Goal: Information Seeking & Learning: Learn about a topic

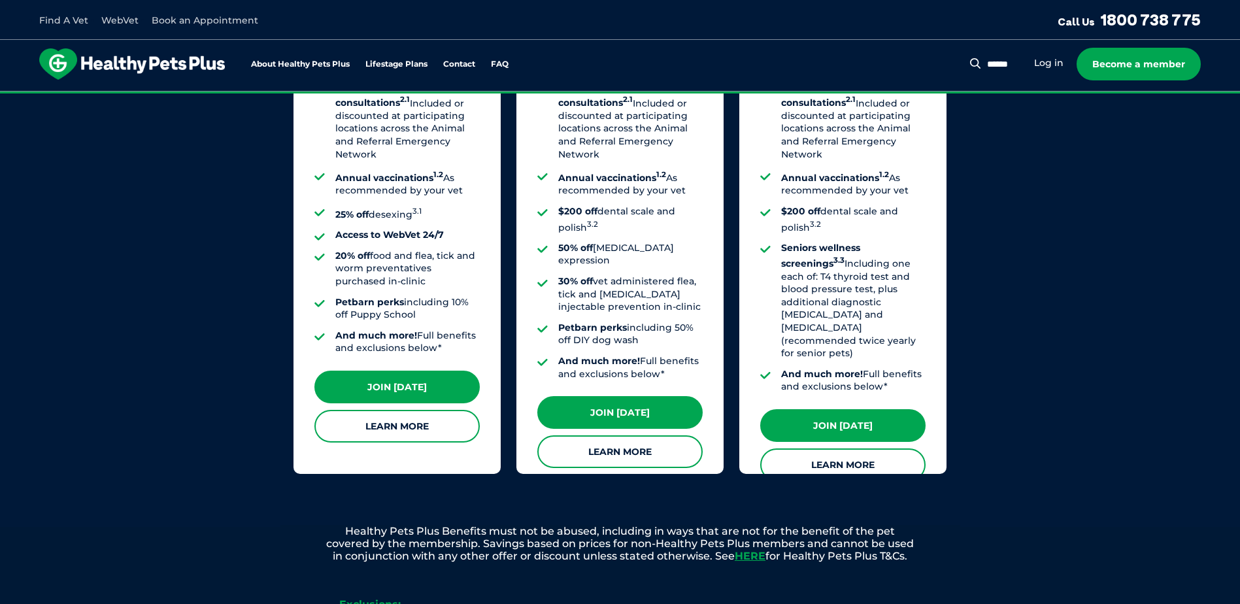
scroll to position [1176, 0]
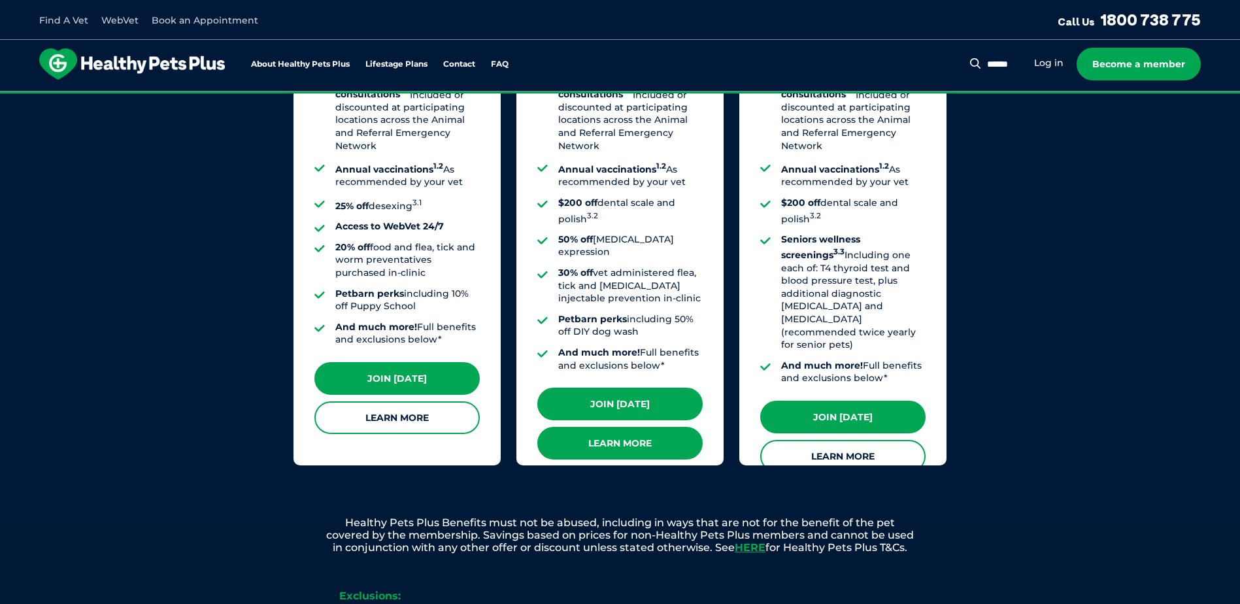
click at [627, 427] on link "Learn More" at bounding box center [619, 443] width 165 height 33
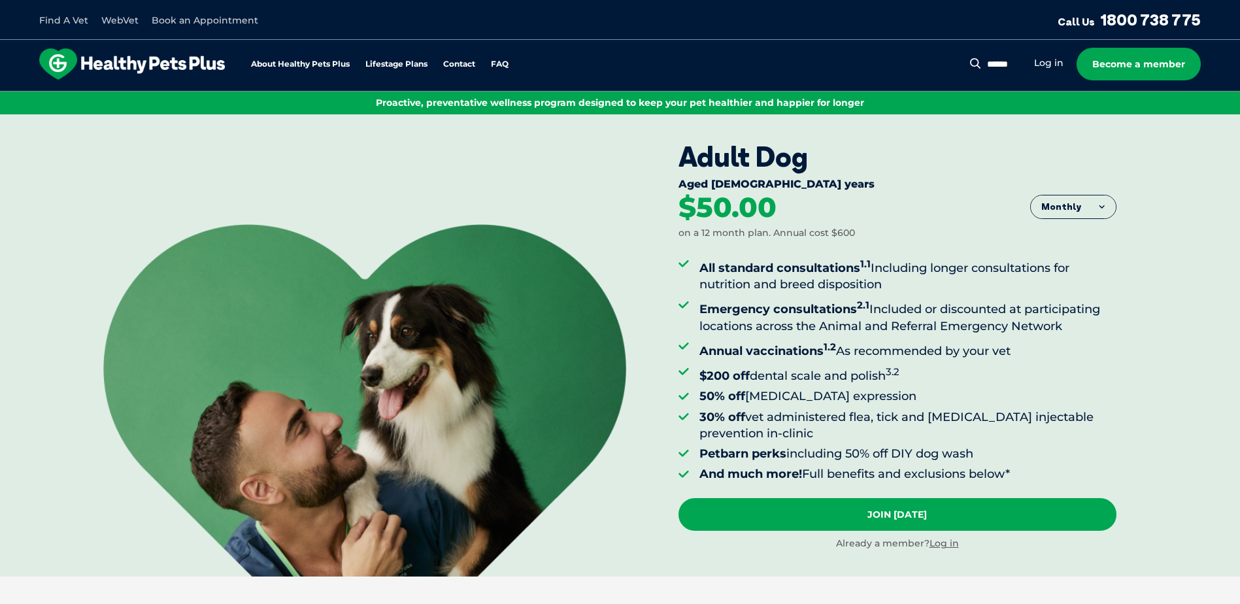
click at [1085, 199] on button "Monthly" at bounding box center [1073, 207] width 85 height 24
click at [1067, 312] on li "Yearly" at bounding box center [1073, 307] width 85 height 32
click at [1070, 201] on button "Yearly" at bounding box center [1073, 207] width 85 height 24
click at [1065, 231] on li "Fortnightly" at bounding box center [1073, 234] width 85 height 33
click at [1067, 199] on button "Fortnightly" at bounding box center [1069, 207] width 92 height 24
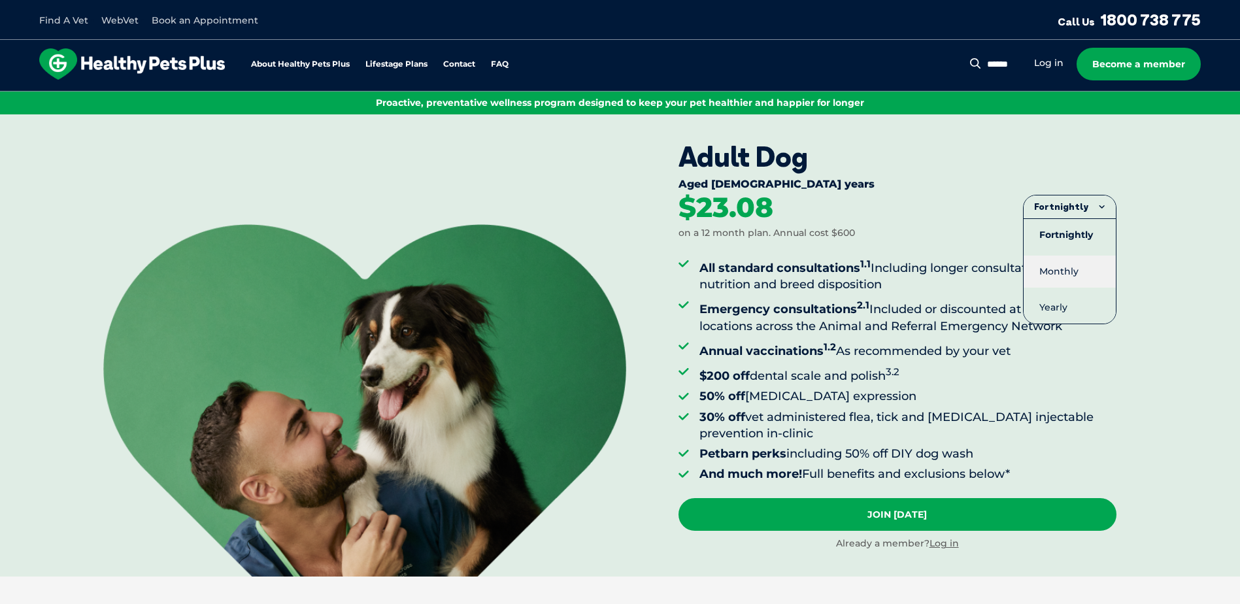
click at [1062, 269] on li "Monthly" at bounding box center [1069, 272] width 92 height 32
click at [1113, 344] on li "Annual vaccinations 1.2 As recommended by your vet" at bounding box center [907, 349] width 417 height 21
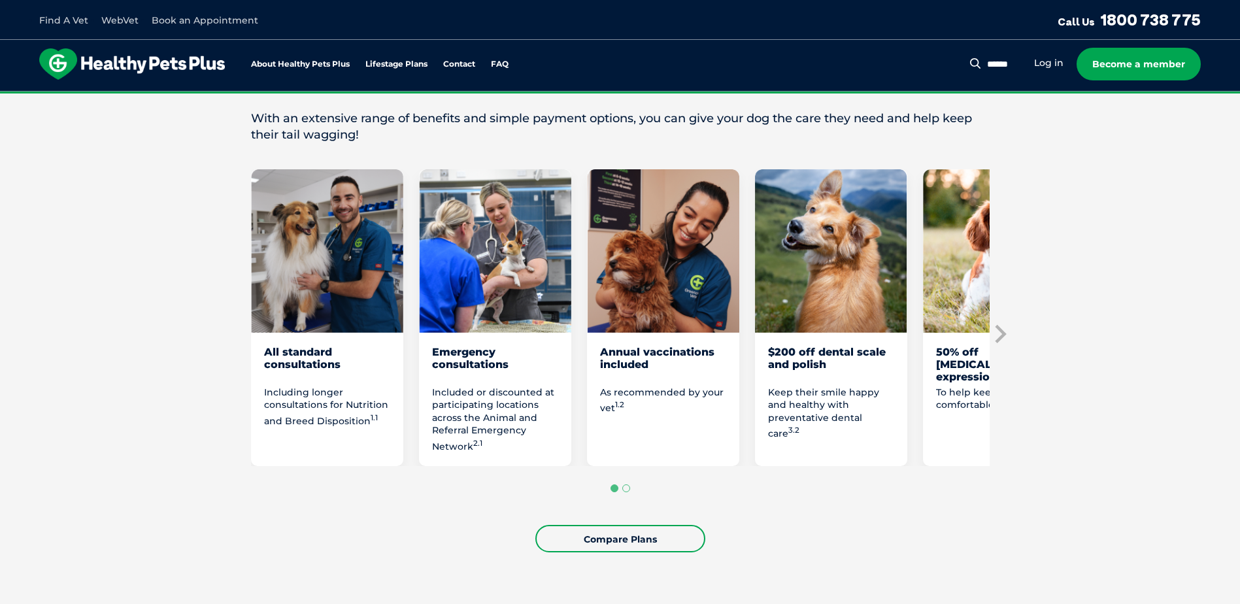
scroll to position [654, 0]
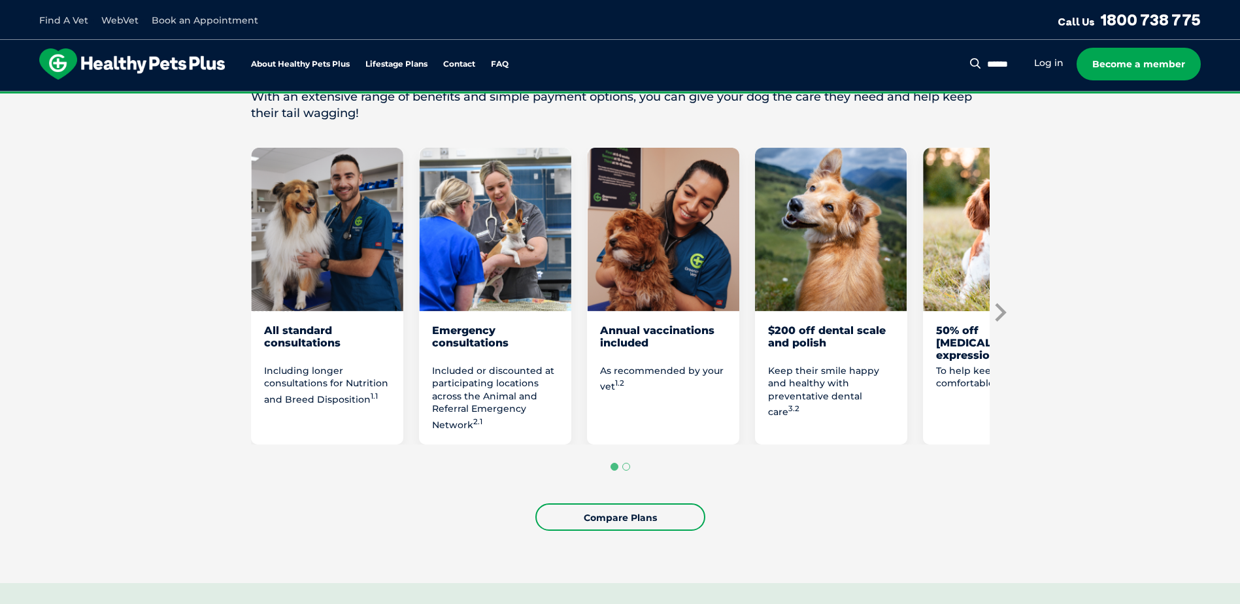
click at [1004, 312] on icon "Next slide" at bounding box center [1000, 312] width 11 height 18
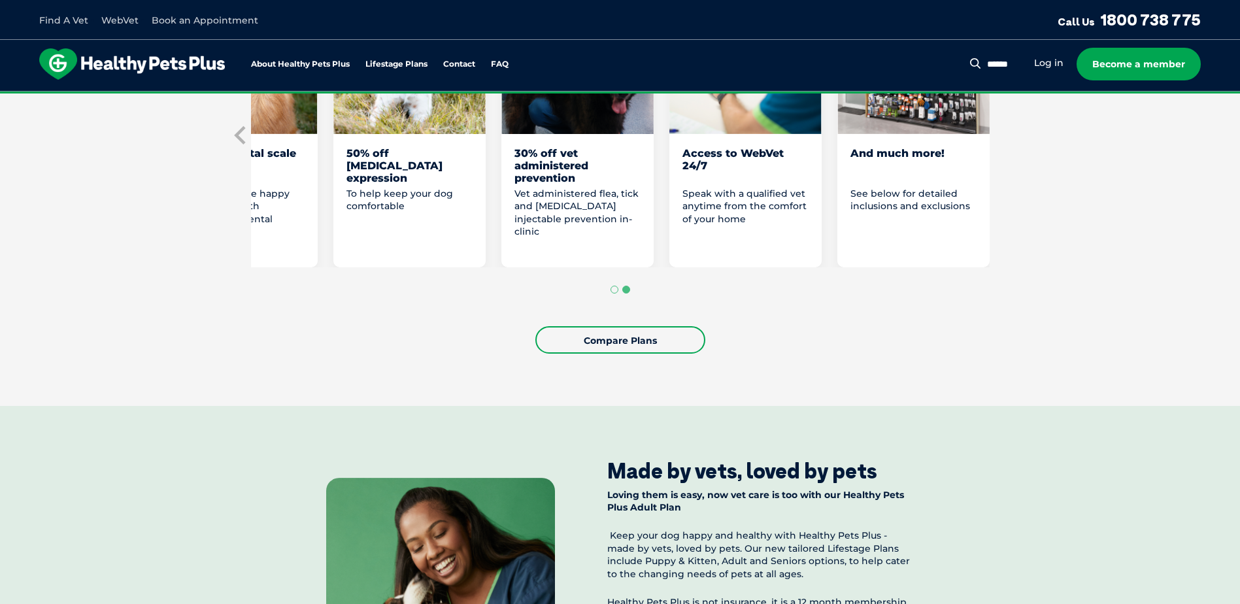
scroll to position [980, 0]
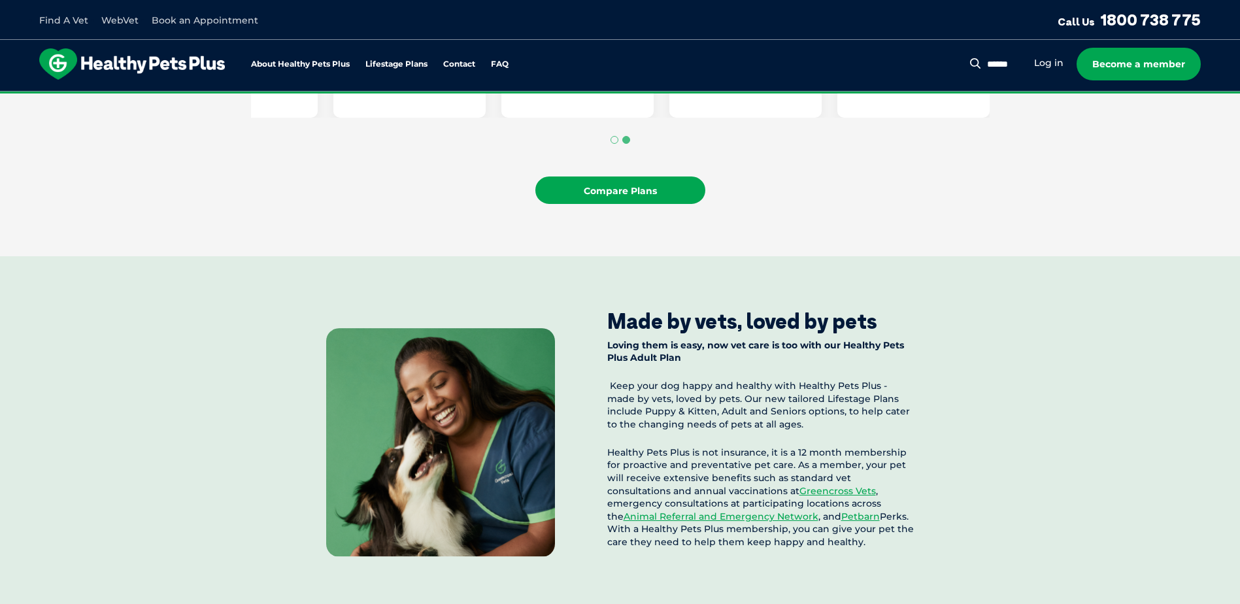
click at [638, 193] on link "Compare Plans" at bounding box center [620, 189] width 170 height 27
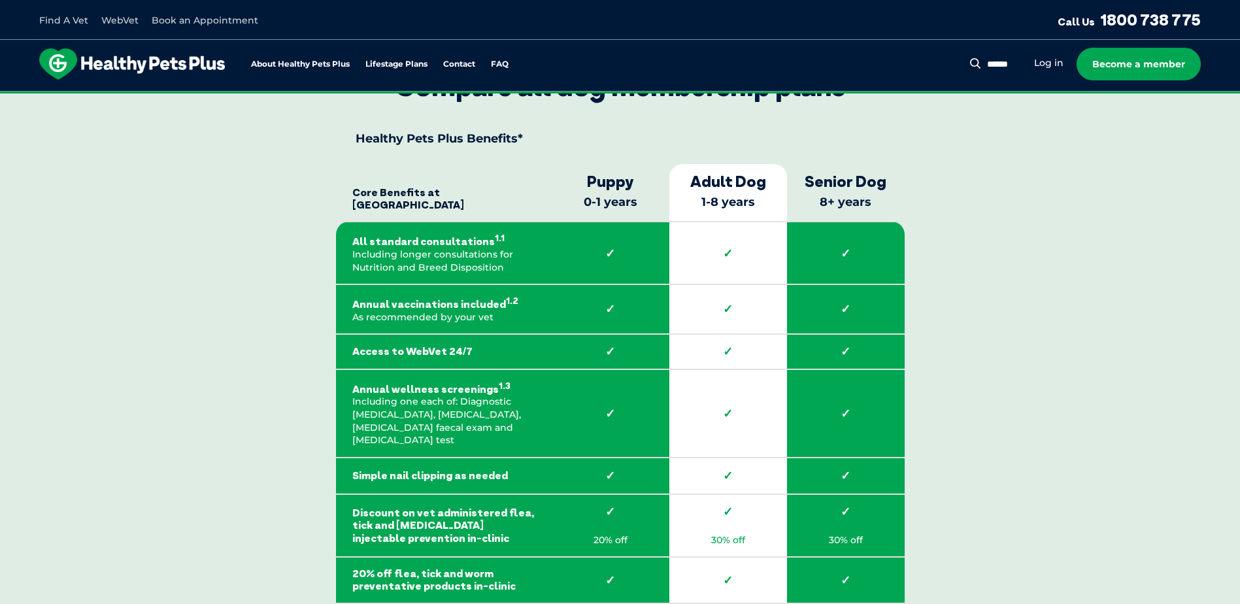
scroll to position [1895, 0]
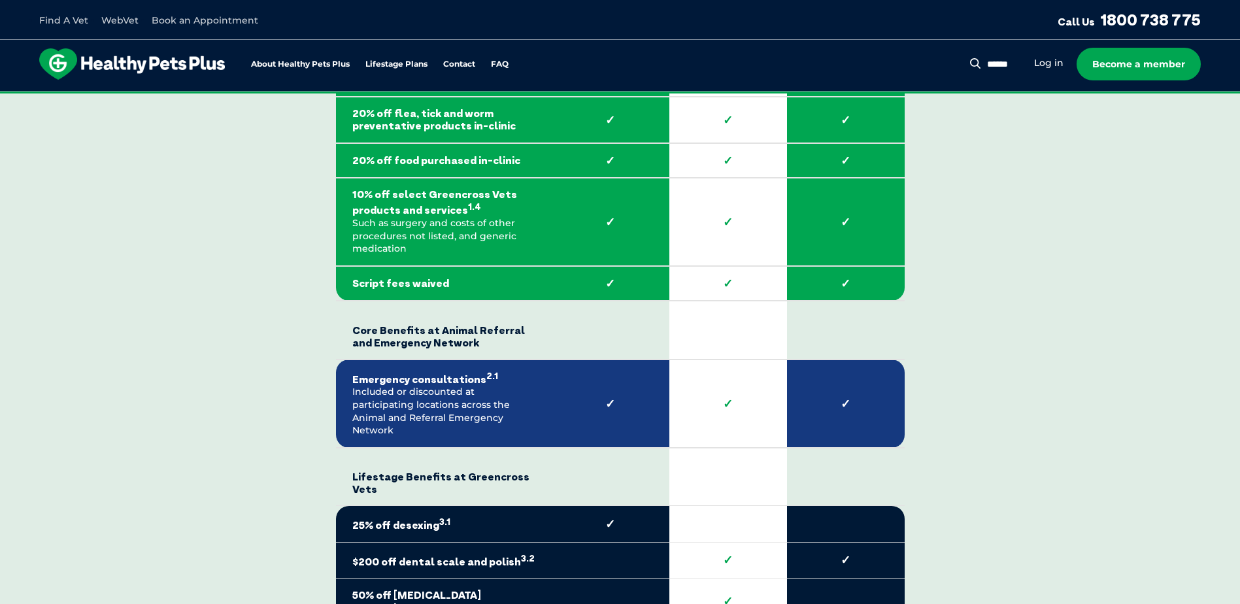
scroll to position [2353, 0]
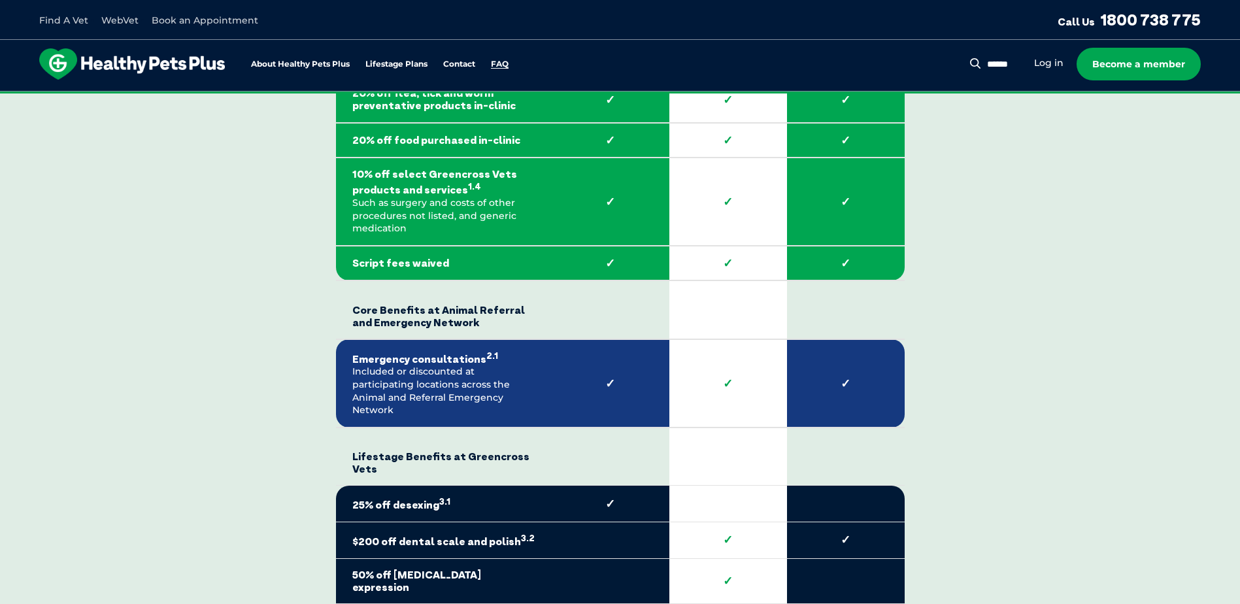
click at [501, 63] on link "FAQ" at bounding box center [500, 64] width 18 height 8
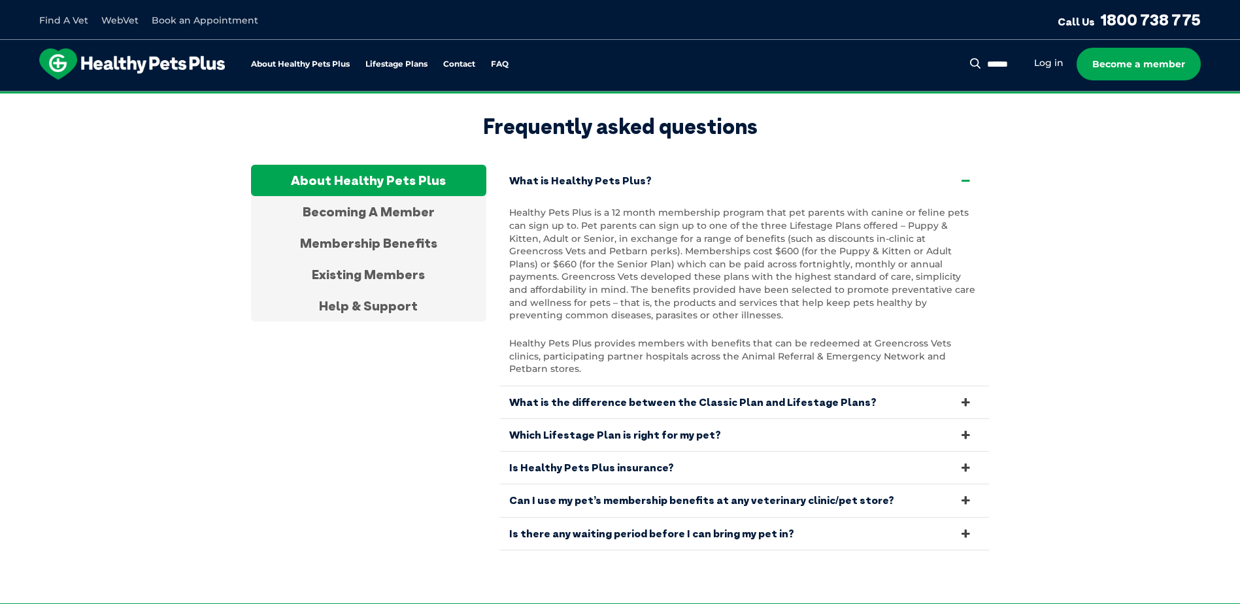
scroll to position [2494, 0]
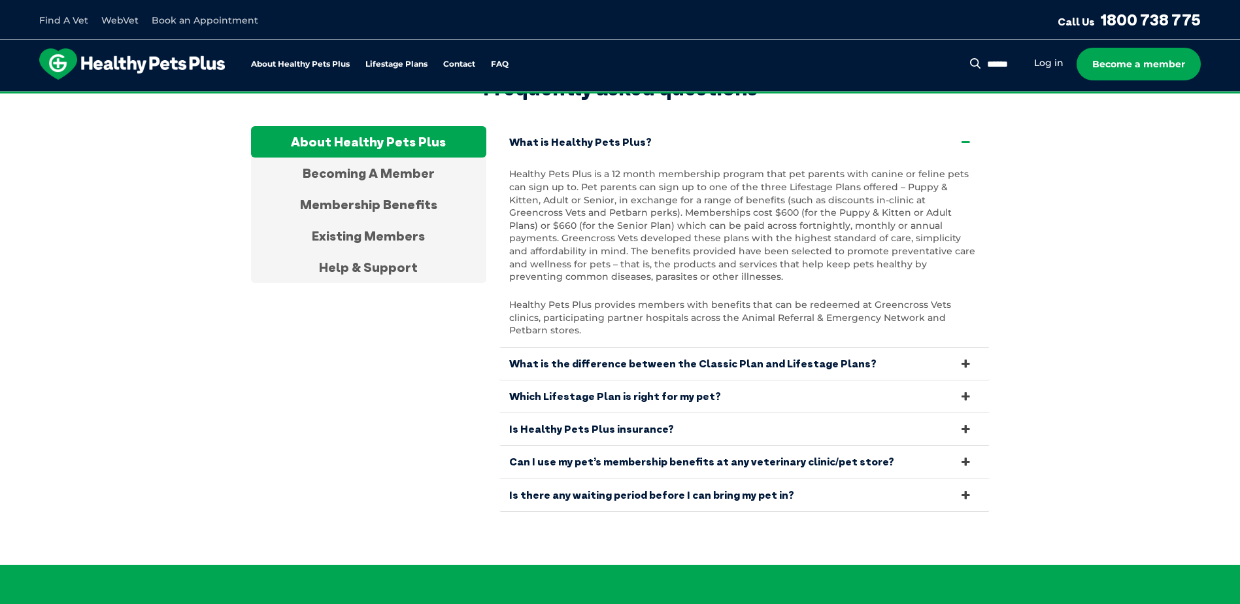
click at [738, 446] on link "Can I use my pet’s membership benefits at any veterinary clinic/pet store?" at bounding box center [744, 462] width 490 height 32
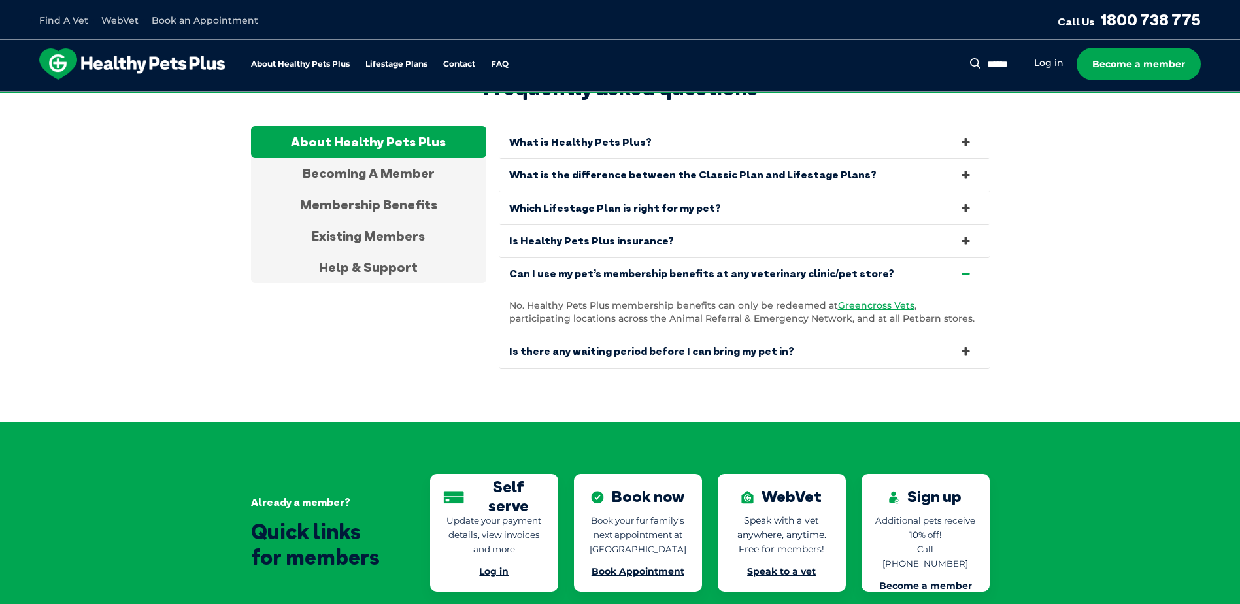
click at [563, 340] on link "Is there any waiting period before I can bring my pet in?" at bounding box center [744, 351] width 490 height 32
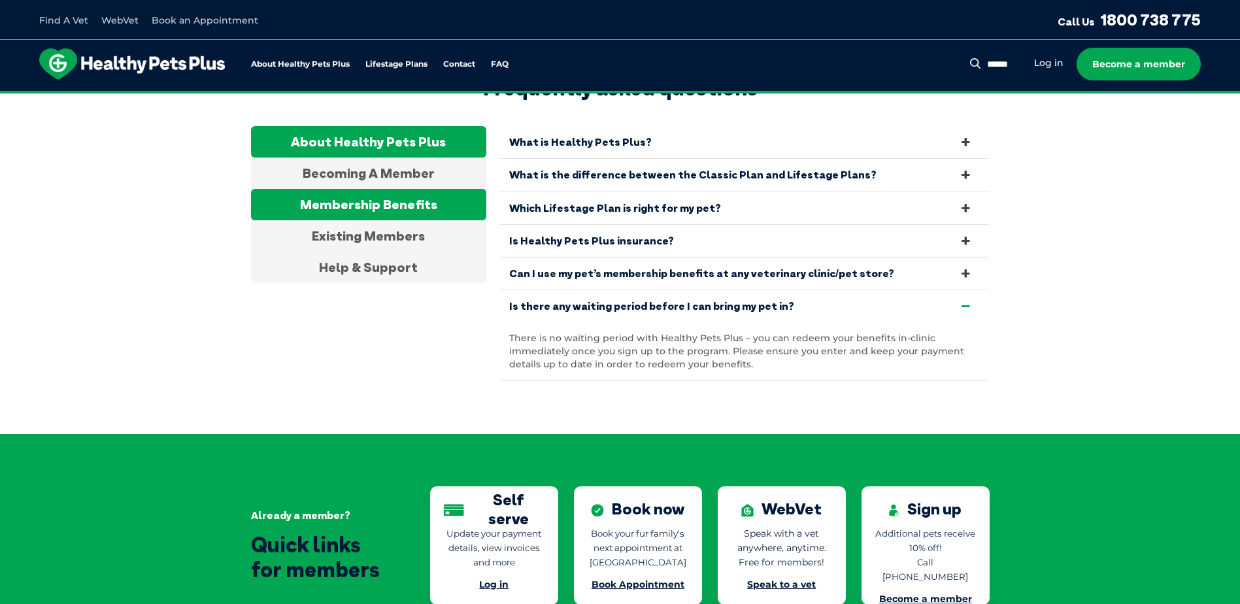
click at [371, 189] on div "Membership Benefits" at bounding box center [368, 204] width 235 height 31
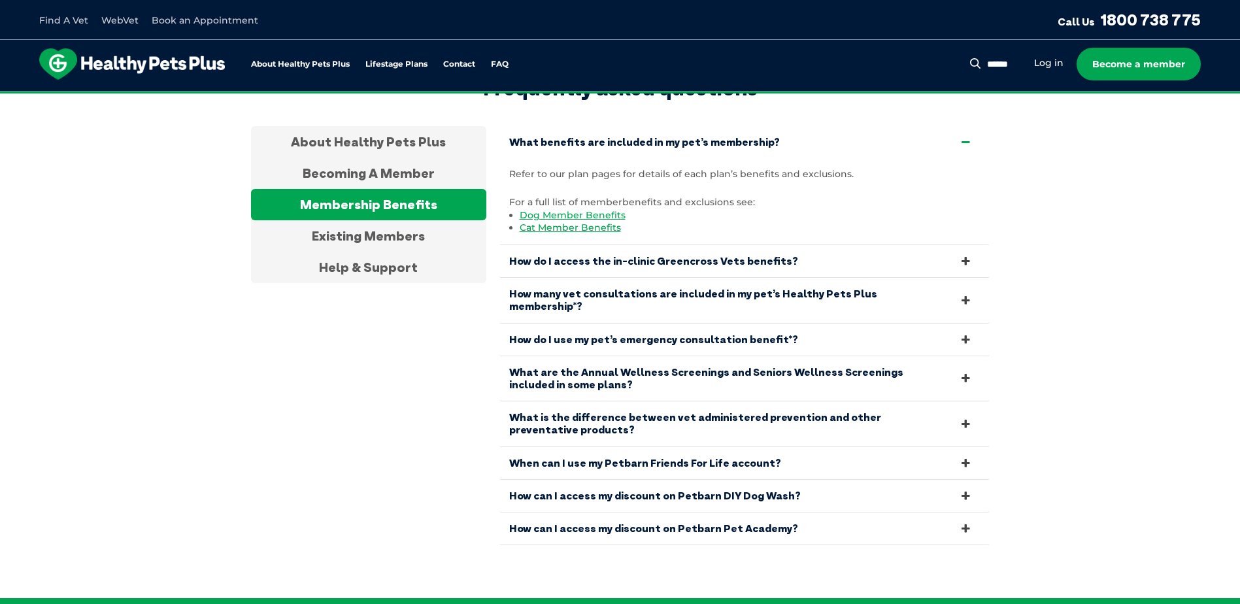
click at [752, 512] on link "How can I access my discount on Petbarn Pet Academy?" at bounding box center [744, 528] width 490 height 32
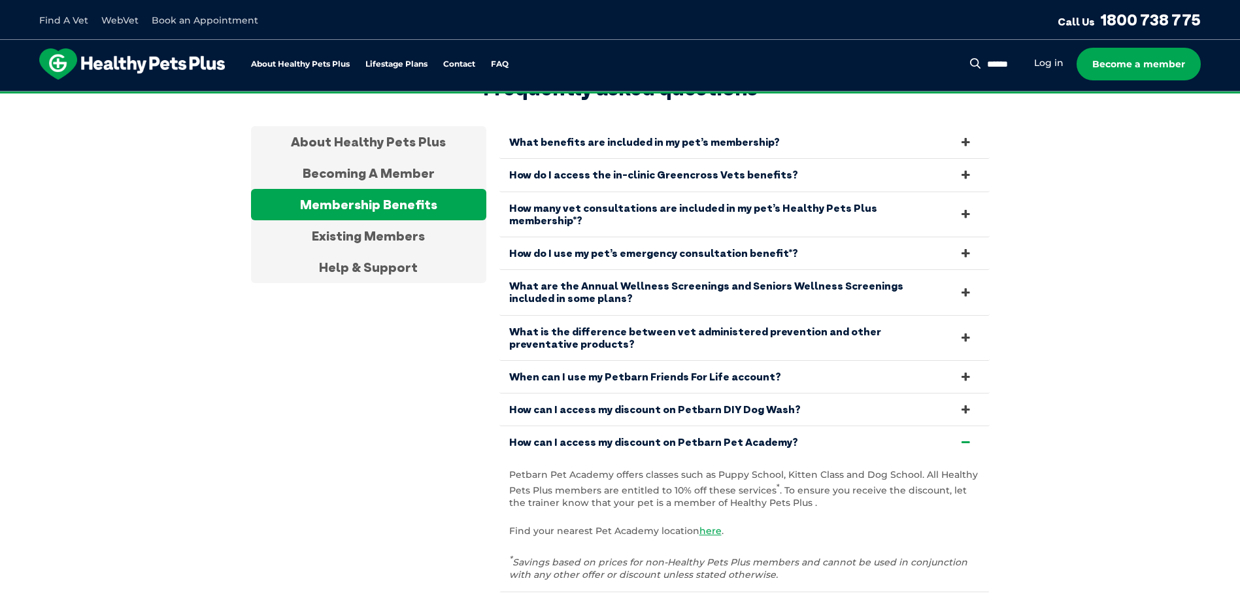
click at [712, 361] on link "When can I use my Petbarn Friends For Life account?" at bounding box center [744, 377] width 490 height 32
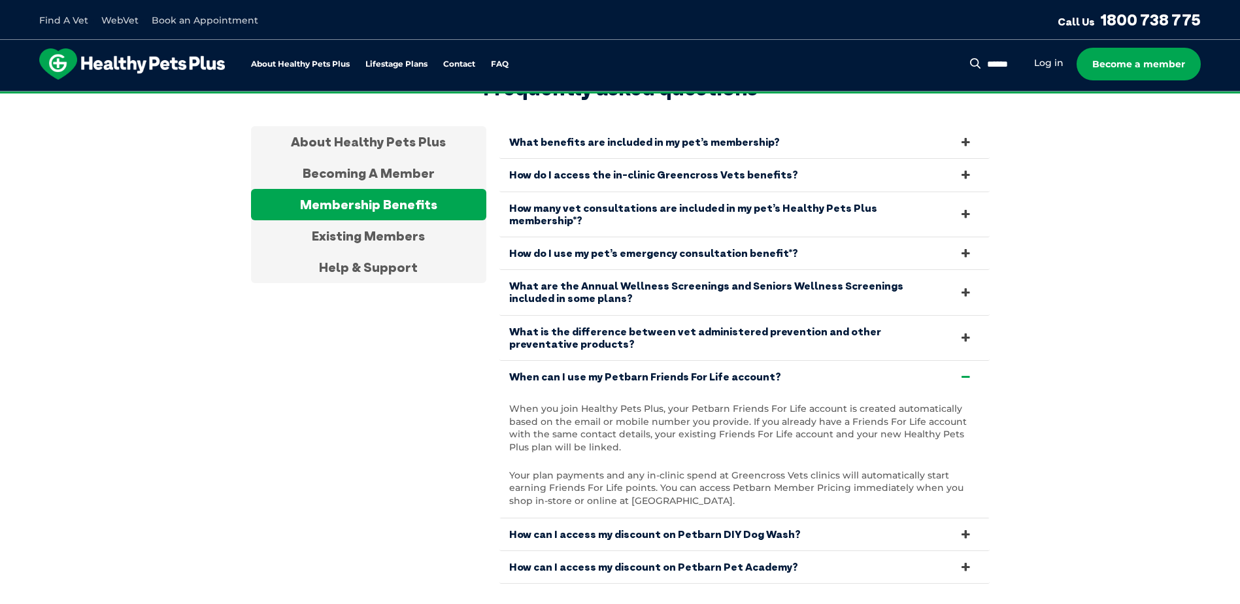
click at [638, 316] on link "What is the difference between vet administered prevention and other preventati…" at bounding box center [744, 338] width 490 height 44
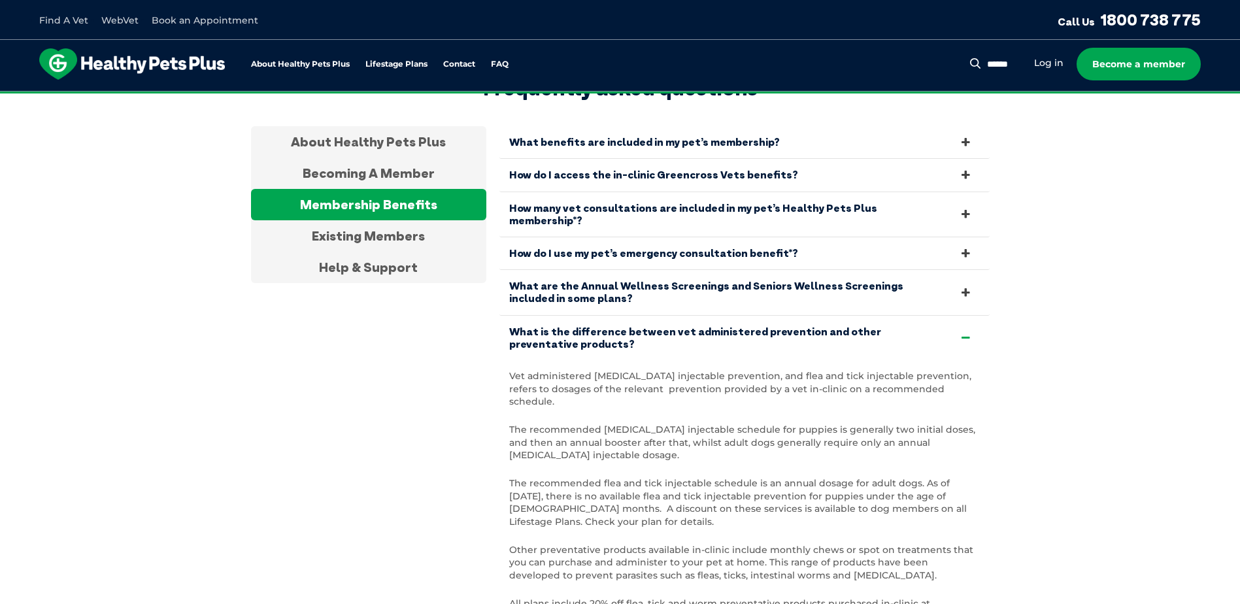
click at [691, 270] on link "What are the Annual Wellness Screenings and Seniors Wellness Screenings include…" at bounding box center [744, 292] width 490 height 44
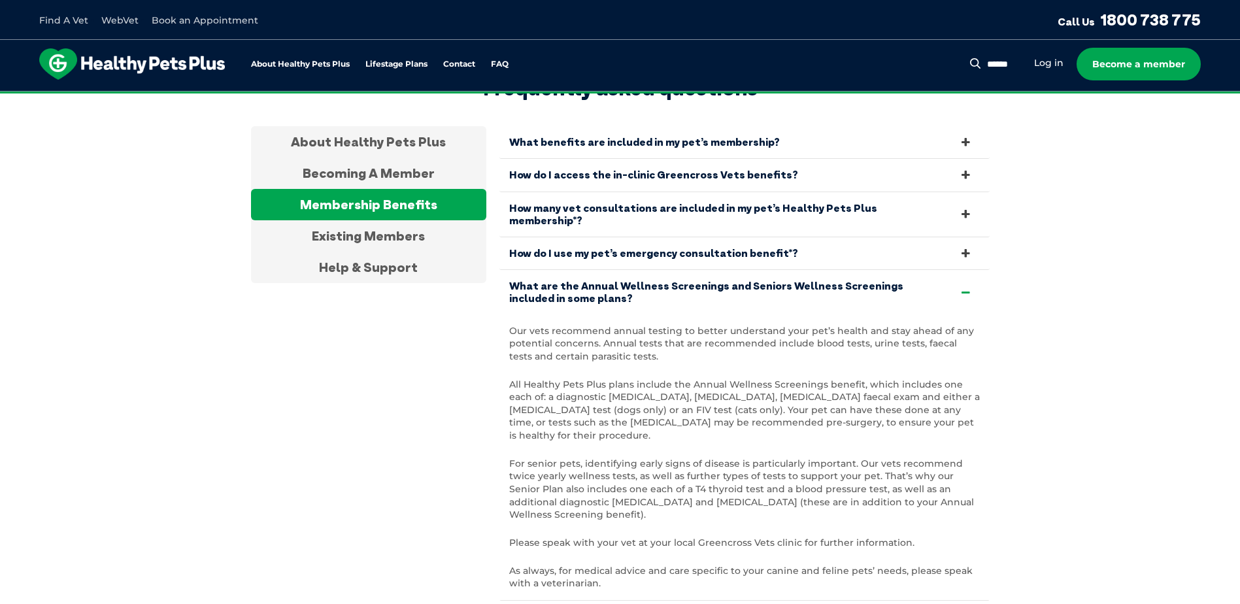
click at [647, 192] on link "How many vet consultations are included in my pet’s Healthy Pets Plus membershi…" at bounding box center [744, 214] width 490 height 44
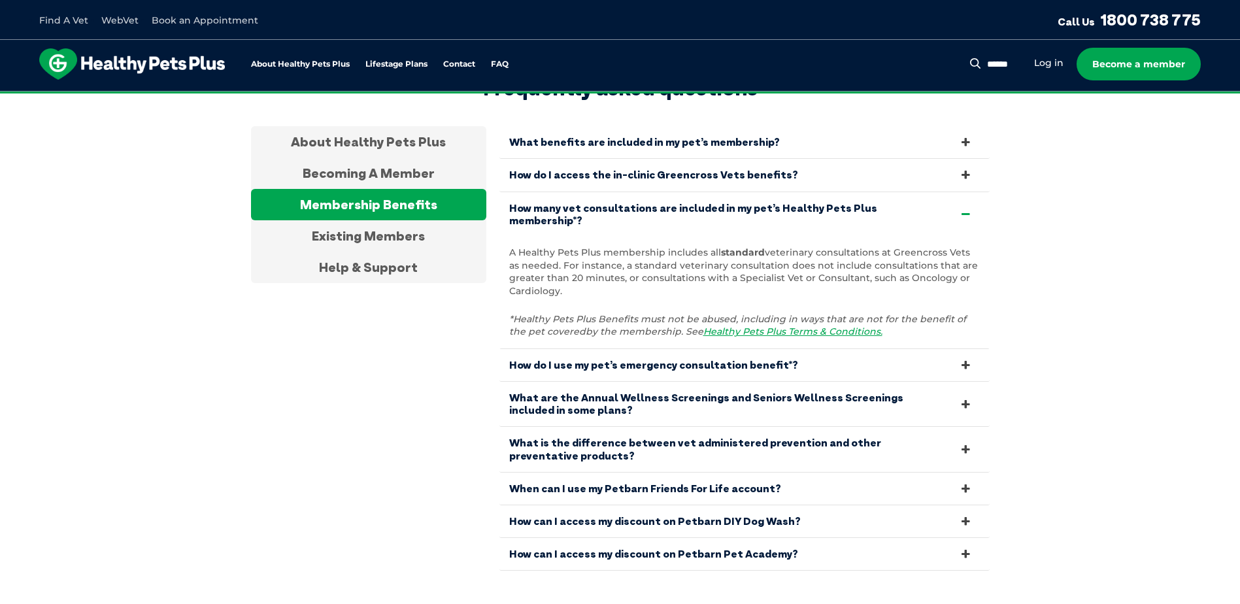
click at [647, 159] on link "How do I access the in-clinic Greencross Vets benefits?" at bounding box center [744, 175] width 490 height 32
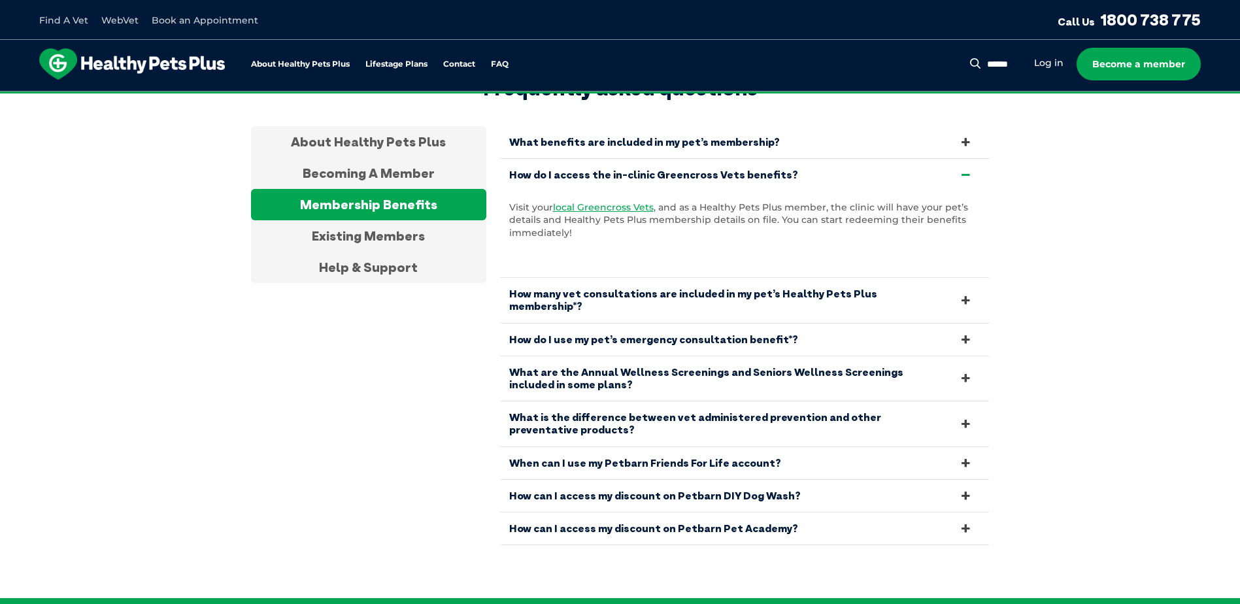
click at [596, 126] on link "What benefits are included in my pet’s membership?" at bounding box center [744, 142] width 490 height 32
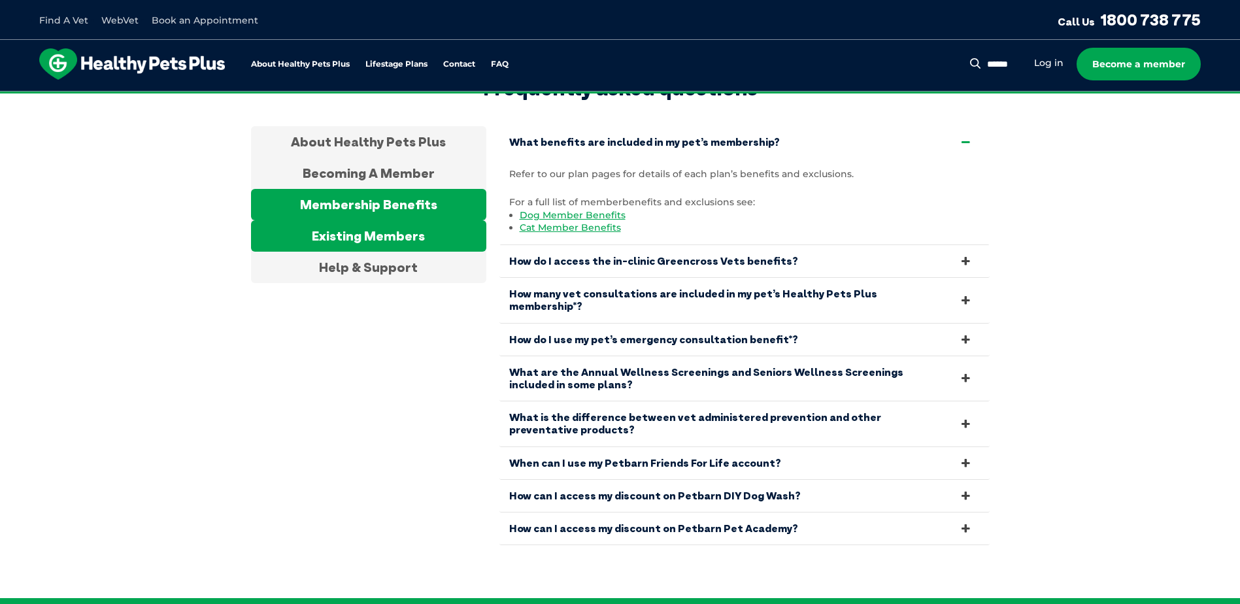
click at [320, 222] on div "Existing Members" at bounding box center [368, 235] width 235 height 31
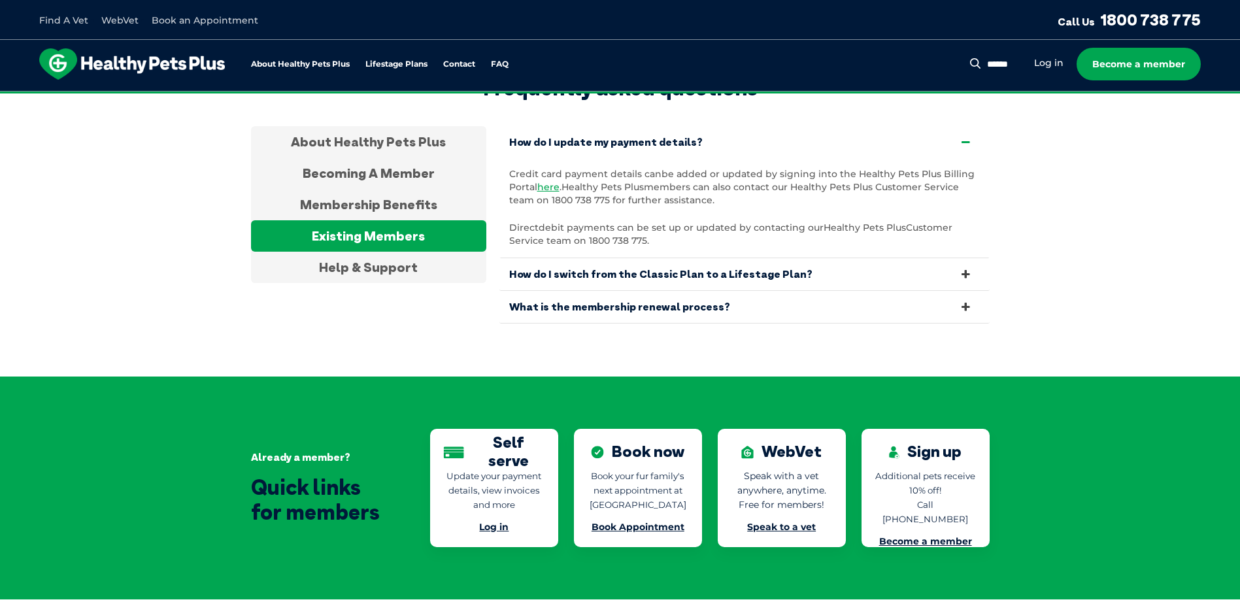
click at [625, 258] on link "How do I switch from the Classic Plan to a Lifestage Plan?" at bounding box center [744, 274] width 490 height 32
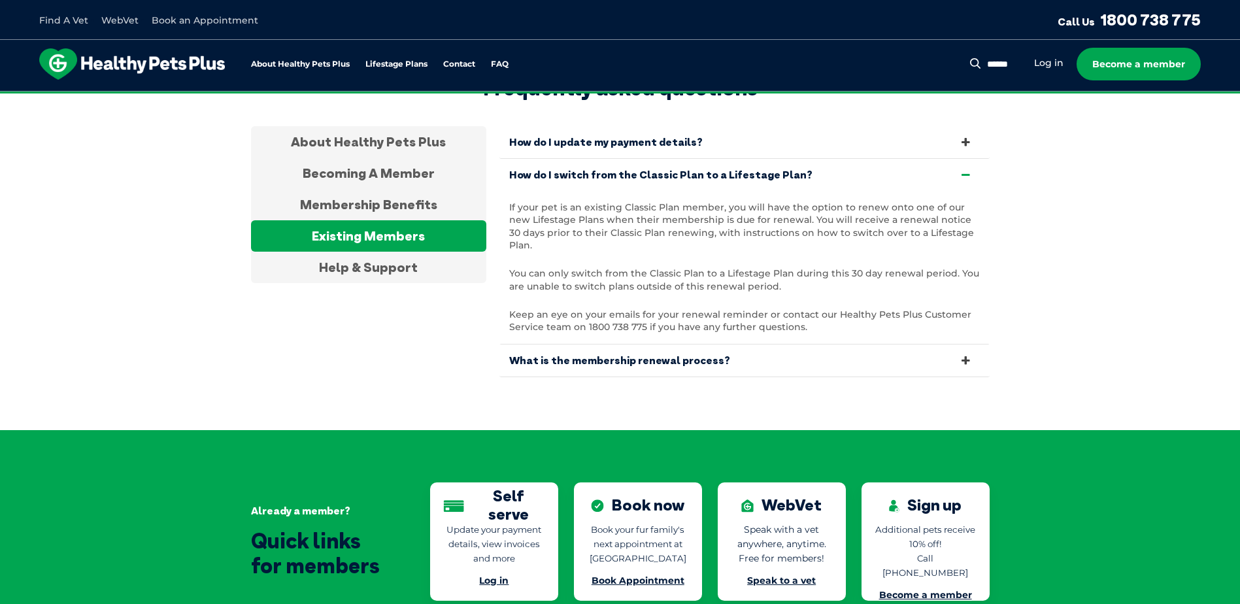
click at [614, 344] on link "What is the membership renewal process?" at bounding box center [744, 360] width 490 height 32
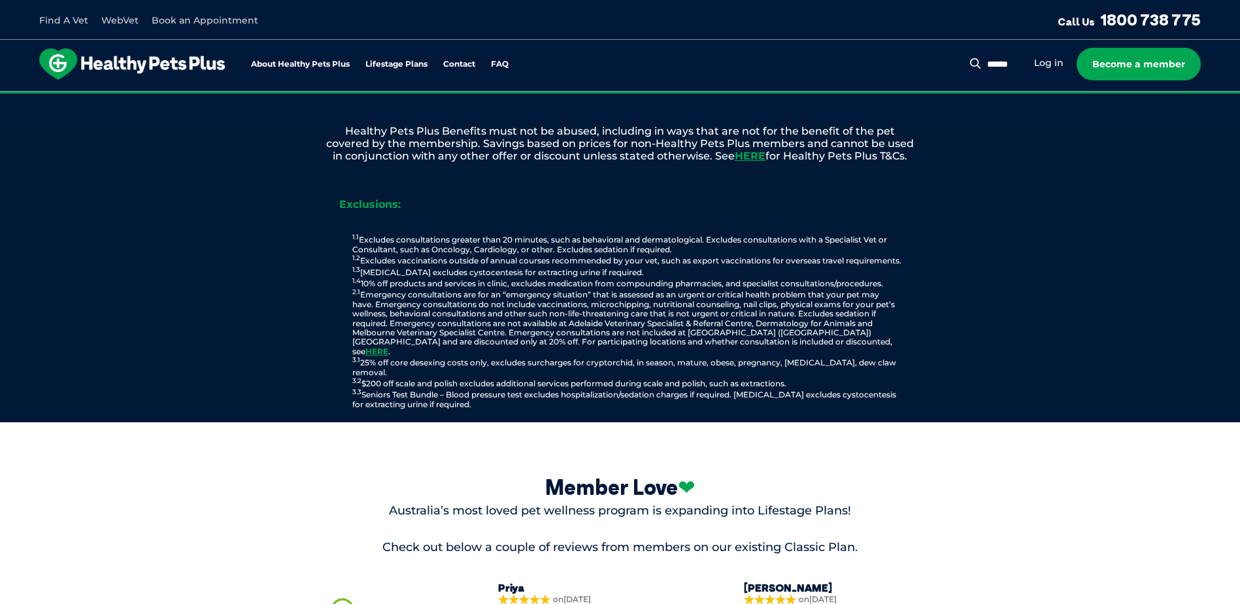
scroll to position [1448, 0]
